Goal: Information Seeking & Learning: Learn about a topic

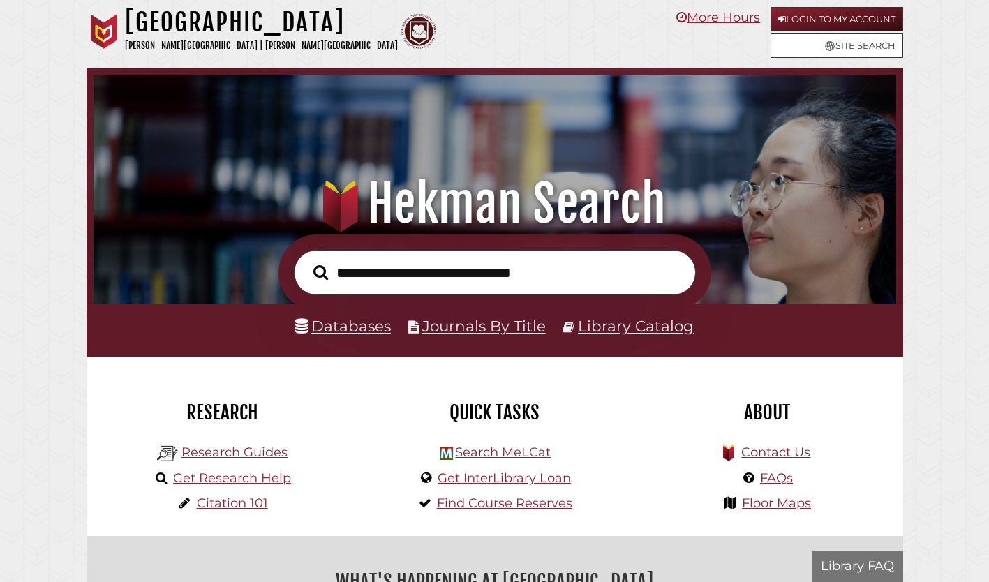
scroll to position [265, 796]
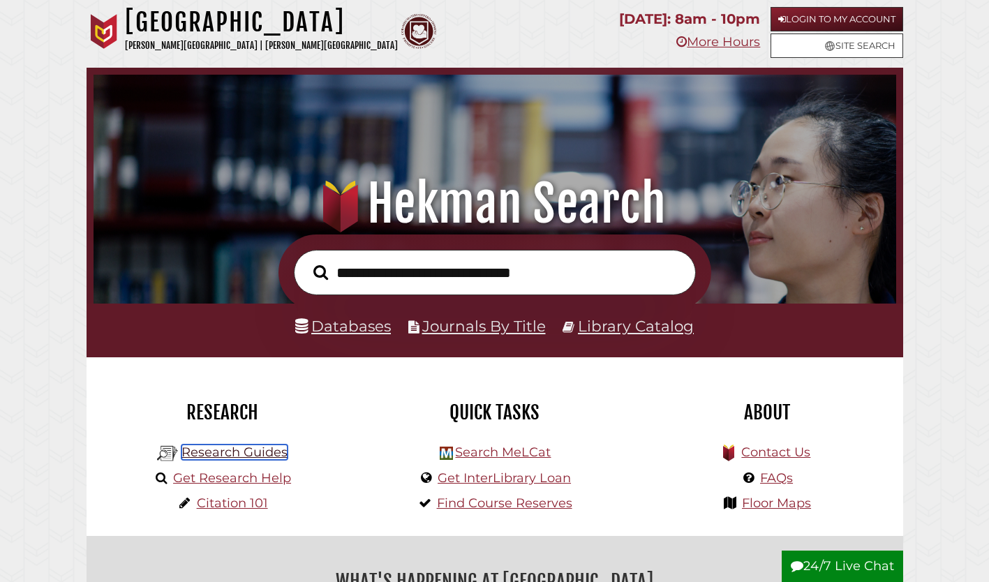
click at [246, 455] on link "Research Guides" at bounding box center [235, 452] width 106 height 15
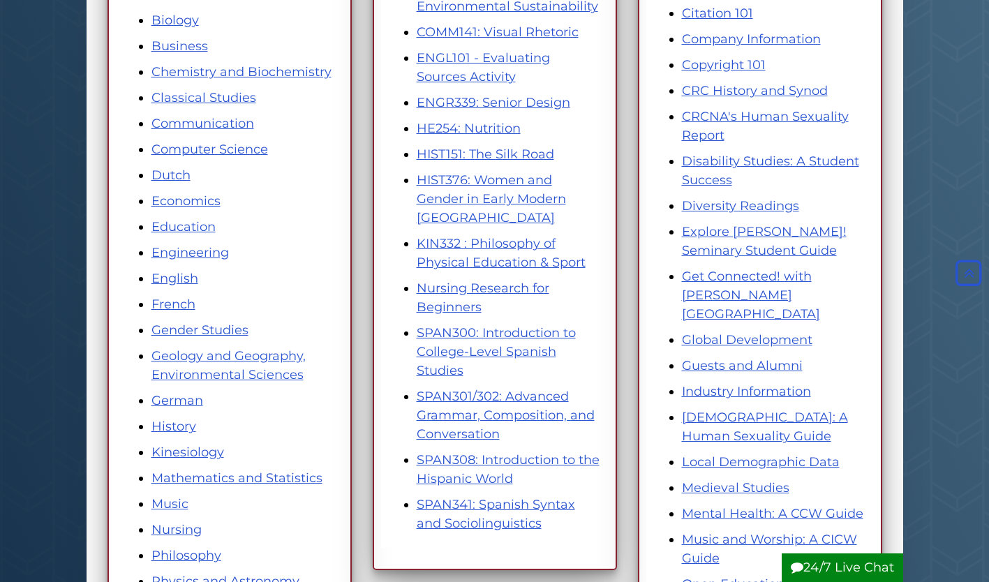
scroll to position [355, 0]
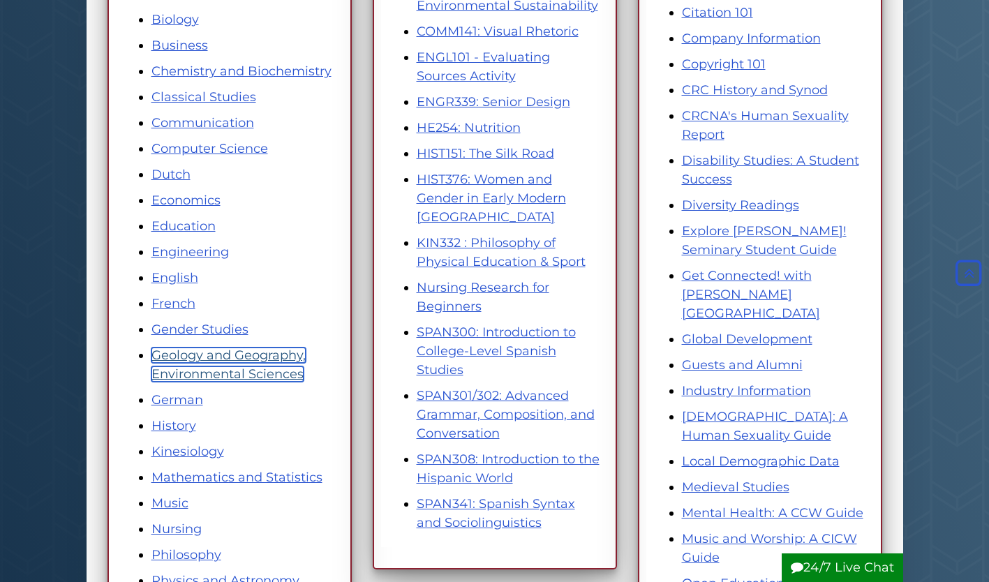
click at [250, 367] on link "Geology and Geography, Environmental Sciences" at bounding box center [229, 365] width 154 height 34
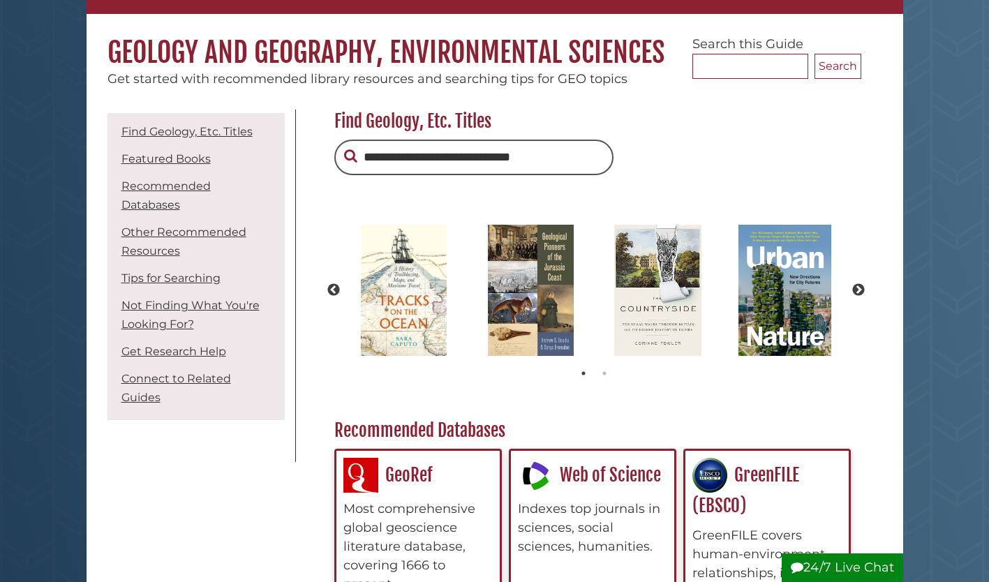
scroll to position [103, 0]
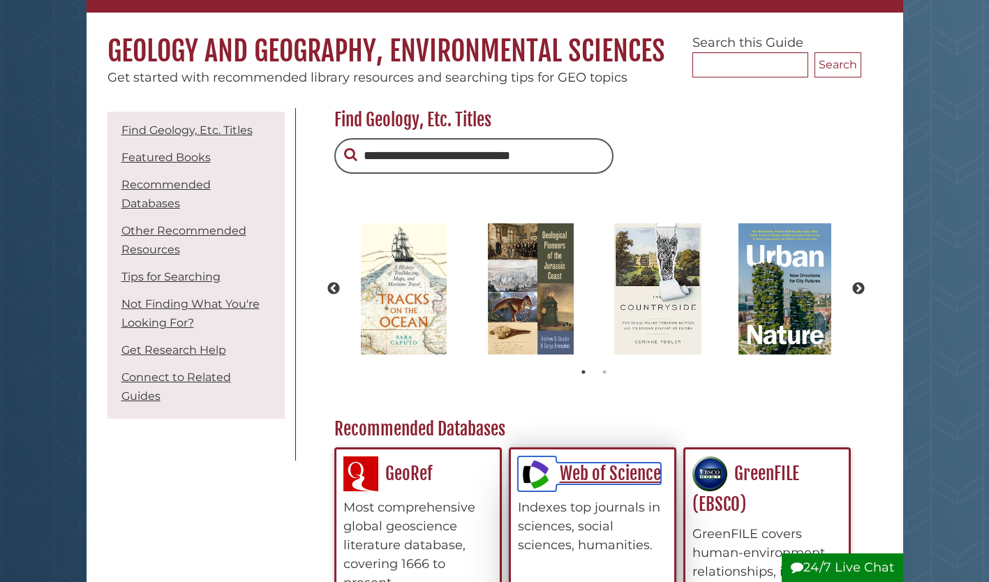
click at [560, 463] on link "Web of Science" at bounding box center [589, 474] width 143 height 22
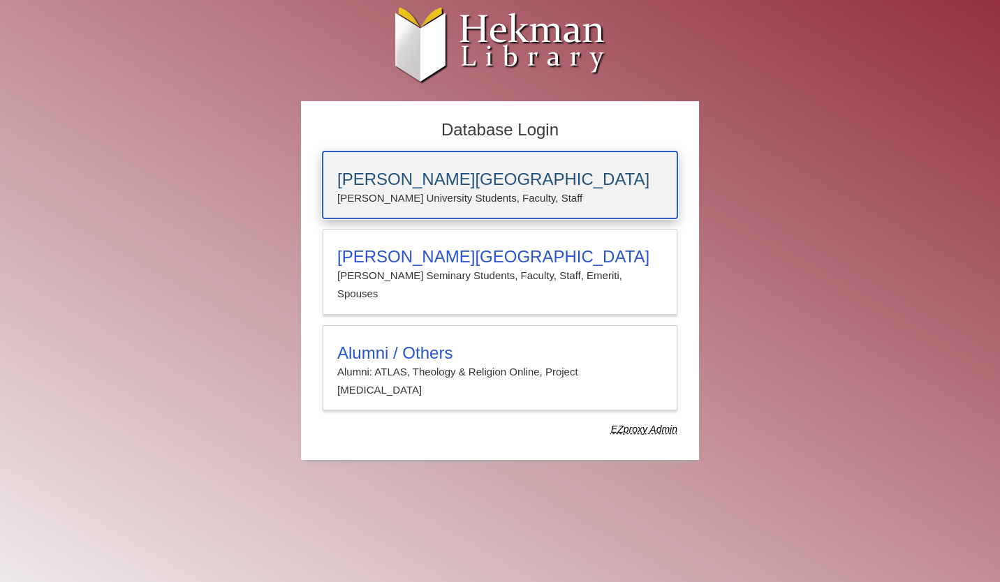
click at [561, 161] on div "[PERSON_NAME][GEOGRAPHIC_DATA] [PERSON_NAME] University Students, Faculty, Staff" at bounding box center [500, 185] width 355 height 67
